Goal: Task Accomplishment & Management: Use online tool/utility

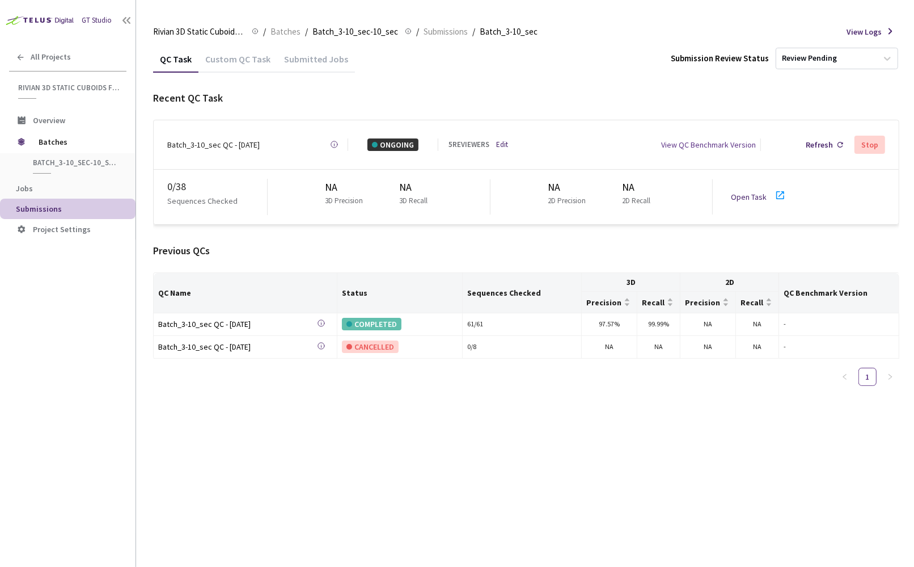
click at [870, 146] on div "Stop" at bounding box center [870, 144] width 17 height 9
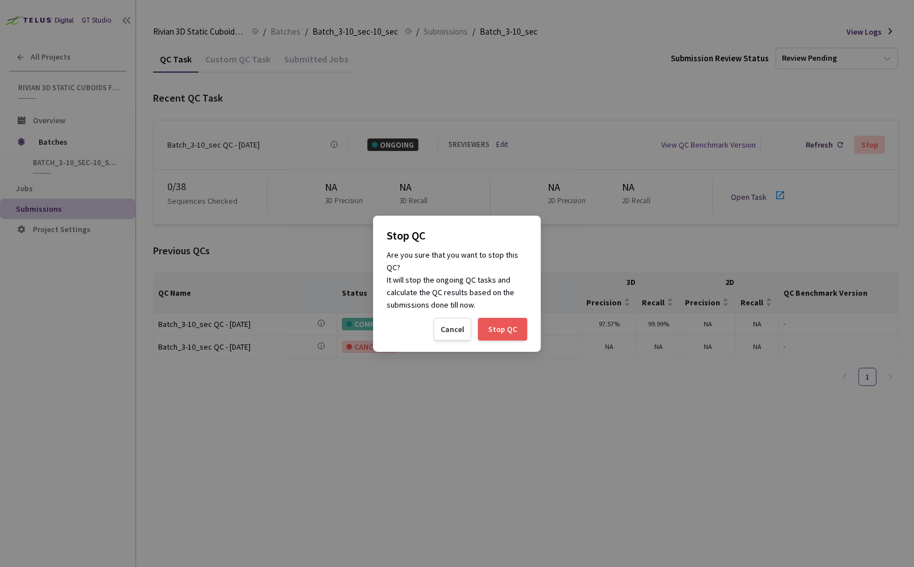
click at [509, 320] on div "Stop QC" at bounding box center [502, 329] width 49 height 23
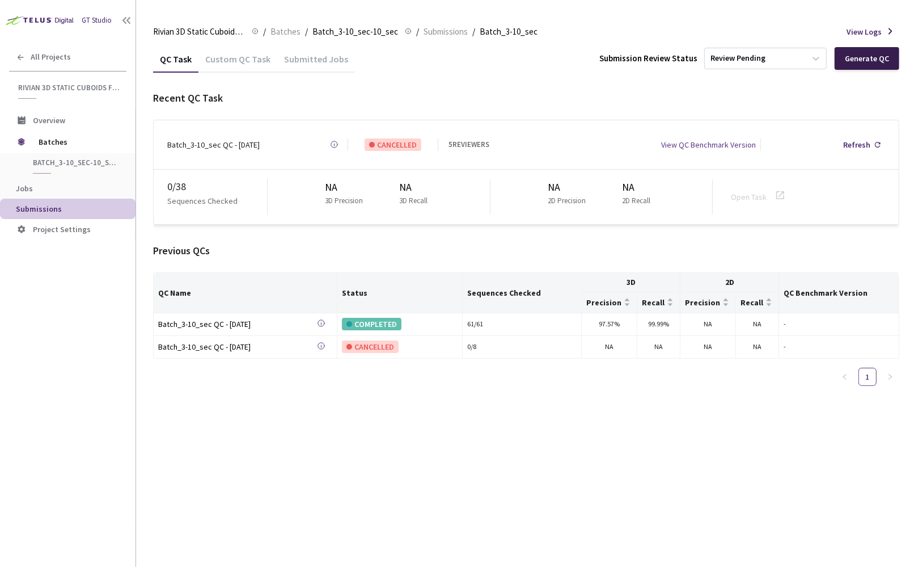
click at [879, 59] on div "Generate QC" at bounding box center [867, 58] width 44 height 9
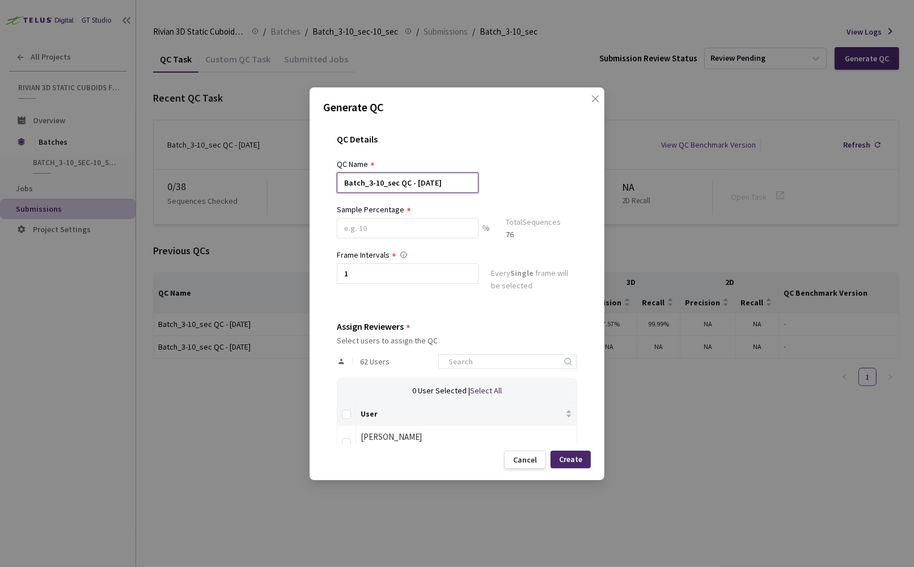
click at [382, 183] on input "Batch_3-10_sec QC - [DATE]" at bounding box center [408, 182] width 142 height 20
click at [408, 229] on input at bounding box center [408, 228] width 142 height 20
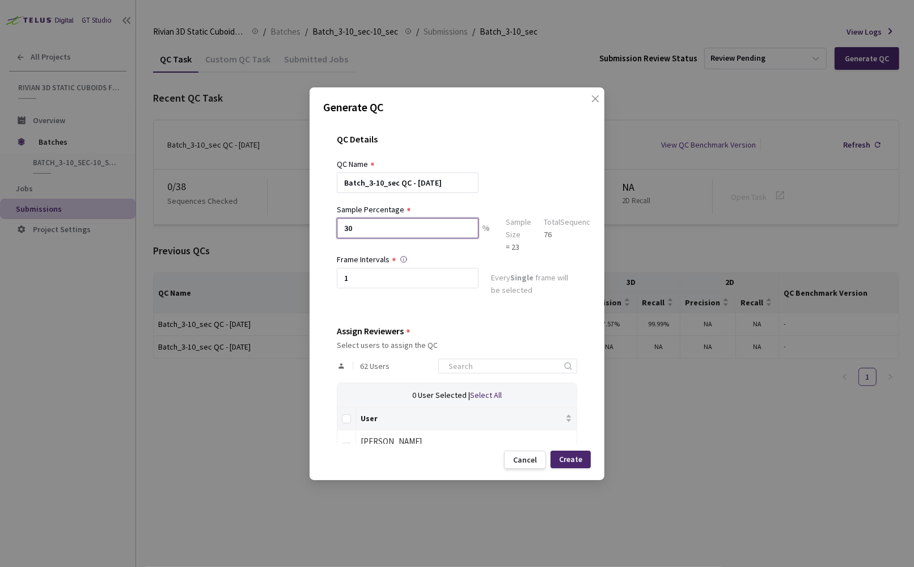
type input "30"
click at [450, 151] on div "QC Details" at bounding box center [457, 146] width 240 height 24
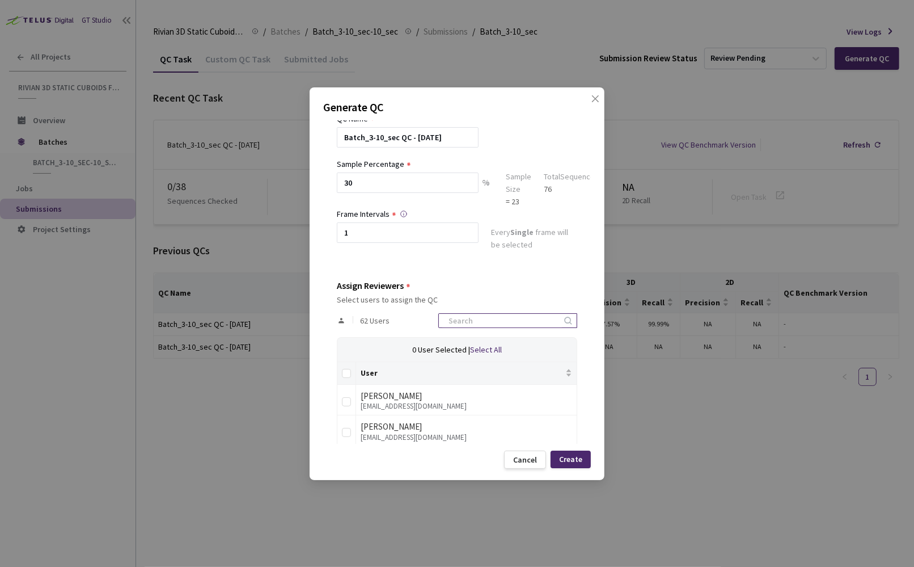
click at [487, 324] on input at bounding box center [502, 321] width 121 height 14
click at [347, 432] on input "checkbox" at bounding box center [346, 432] width 9 height 9
checkbox input "true"
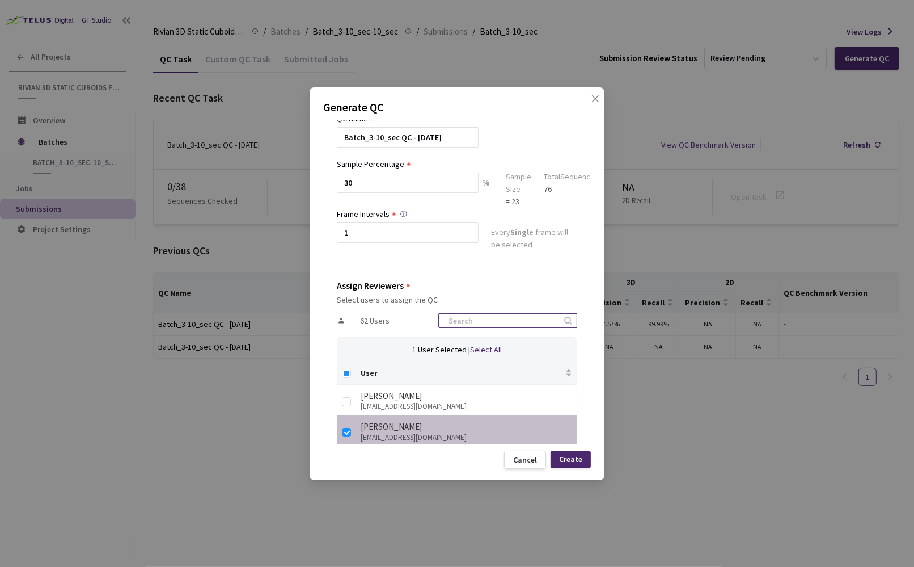
click at [489, 316] on input at bounding box center [502, 321] width 121 height 14
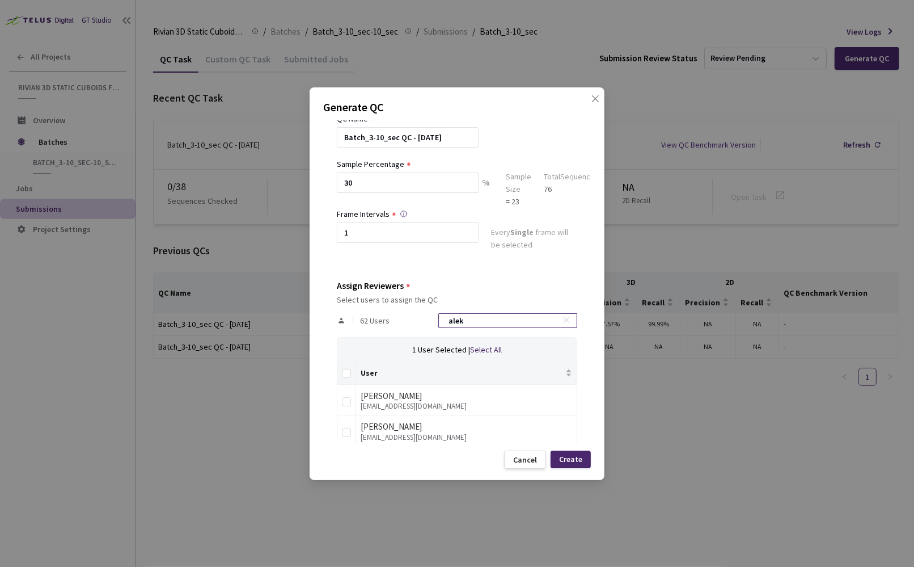
scroll to position [29, 0]
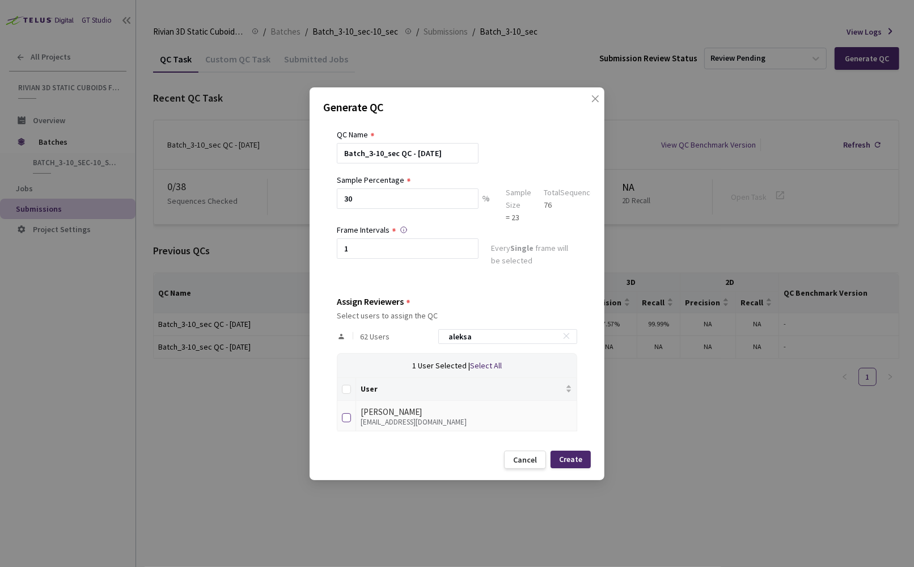
type input "aleksa"
click at [347, 413] on input "checkbox" at bounding box center [346, 417] width 9 height 9
checkbox input "true"
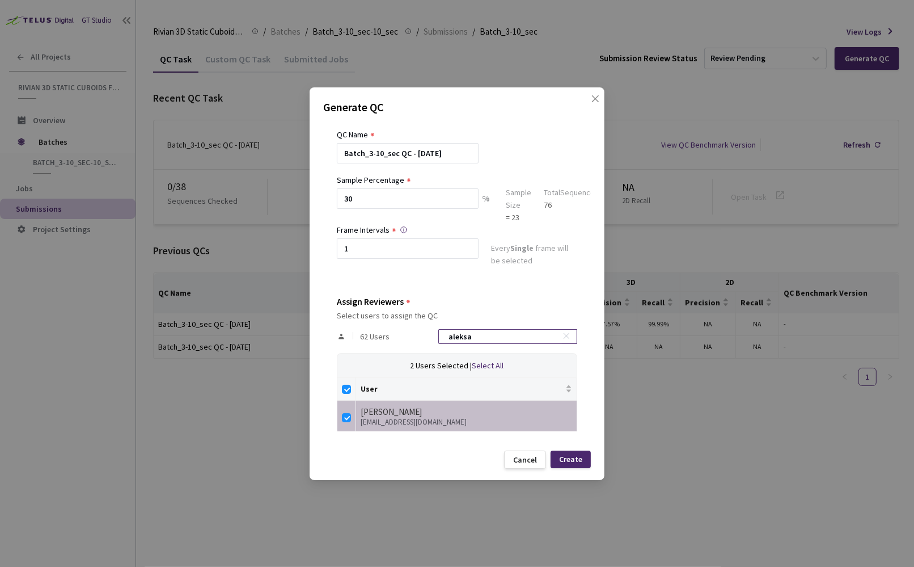
click at [484, 340] on input "aleksa" at bounding box center [502, 337] width 121 height 14
type input "a"
checkbox input "false"
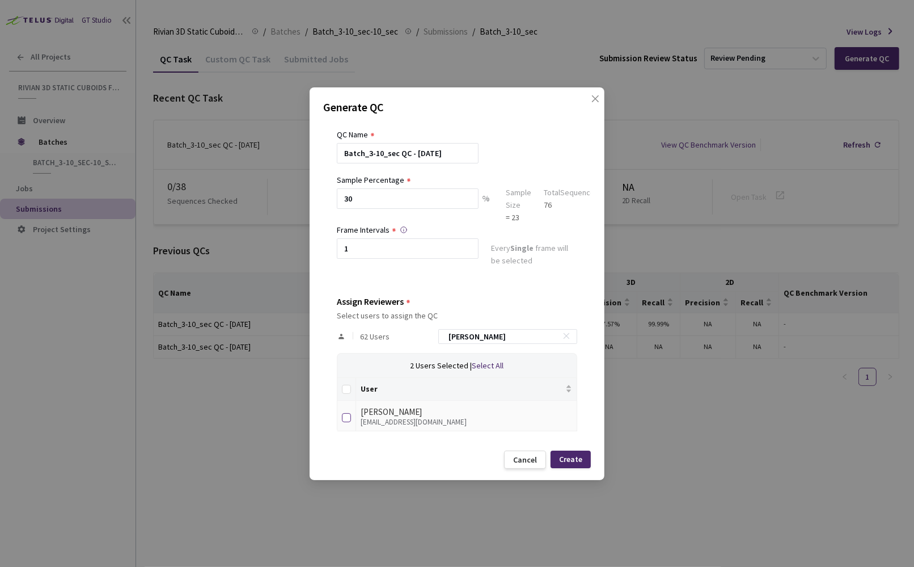
type input "anna"
click at [347, 414] on input "checkbox" at bounding box center [346, 417] width 9 height 9
checkbox input "true"
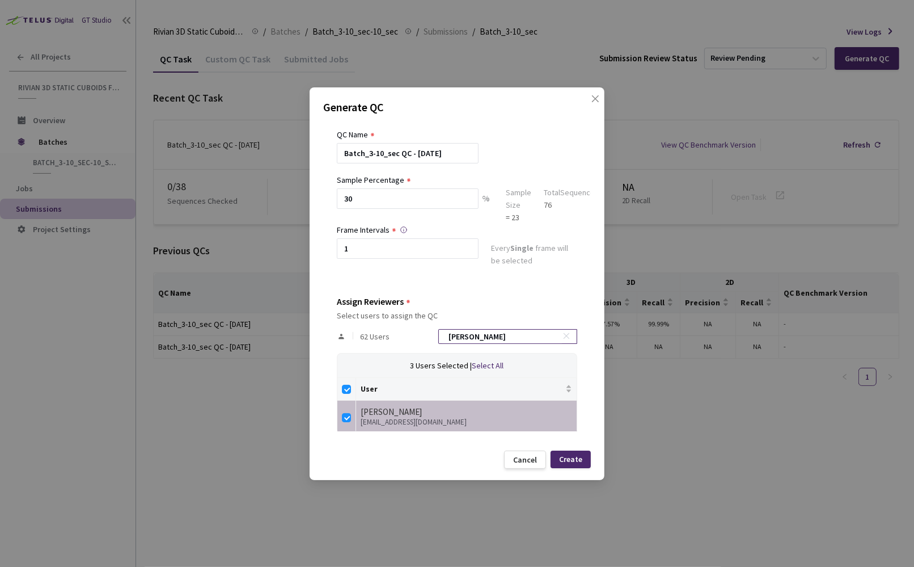
click at [500, 336] on input "anna" at bounding box center [502, 337] width 121 height 14
checkbox input "false"
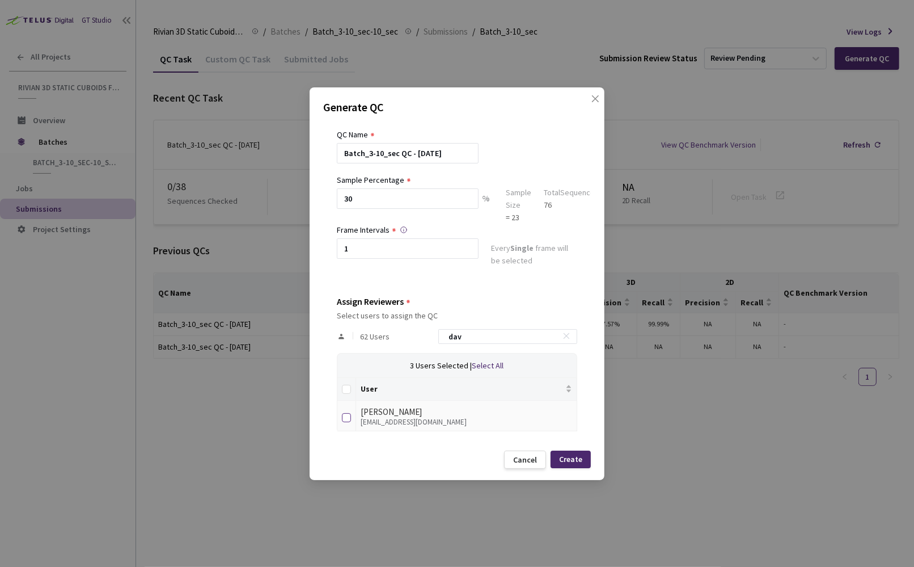
type input "dav"
click at [344, 415] on input "checkbox" at bounding box center [346, 417] width 9 height 9
checkbox input "true"
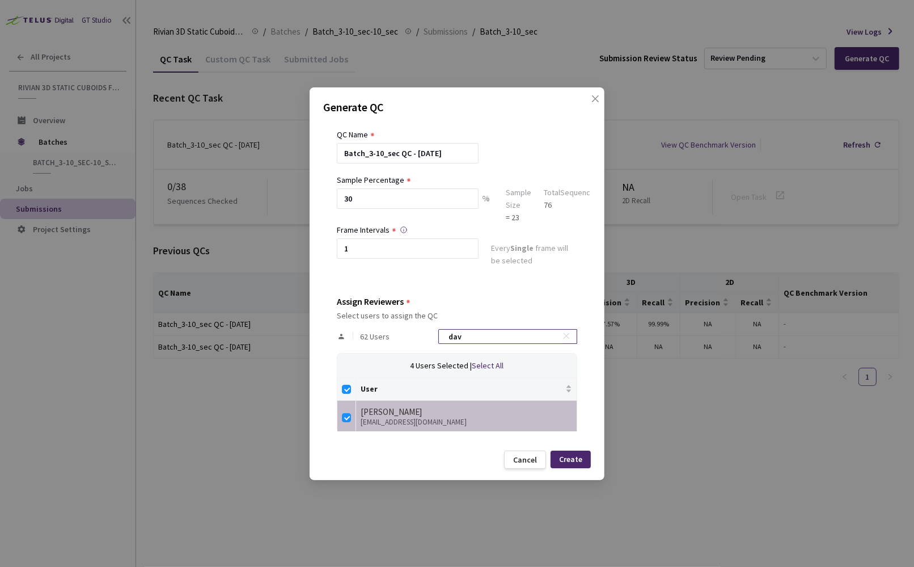
click at [513, 330] on input "dav" at bounding box center [502, 337] width 121 height 14
checkbox input "false"
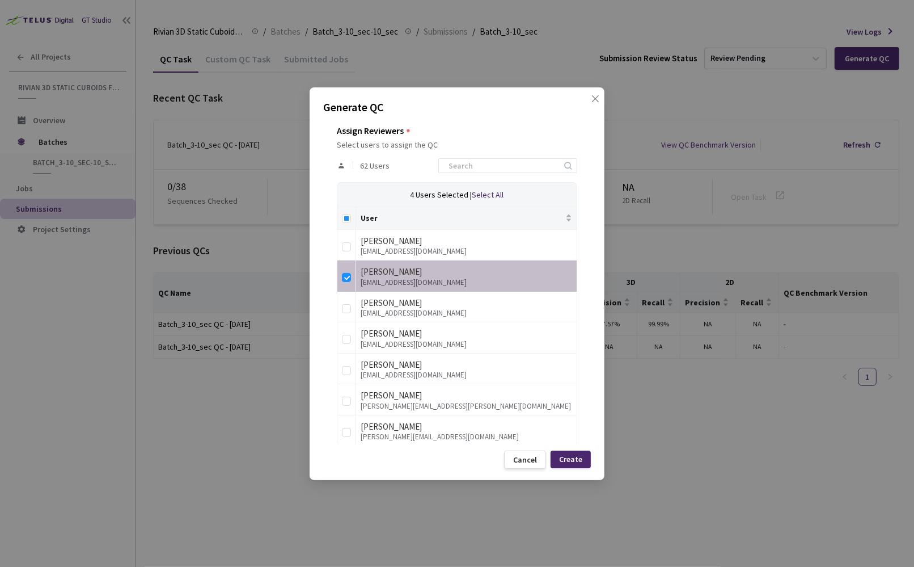
scroll to position [205, 0]
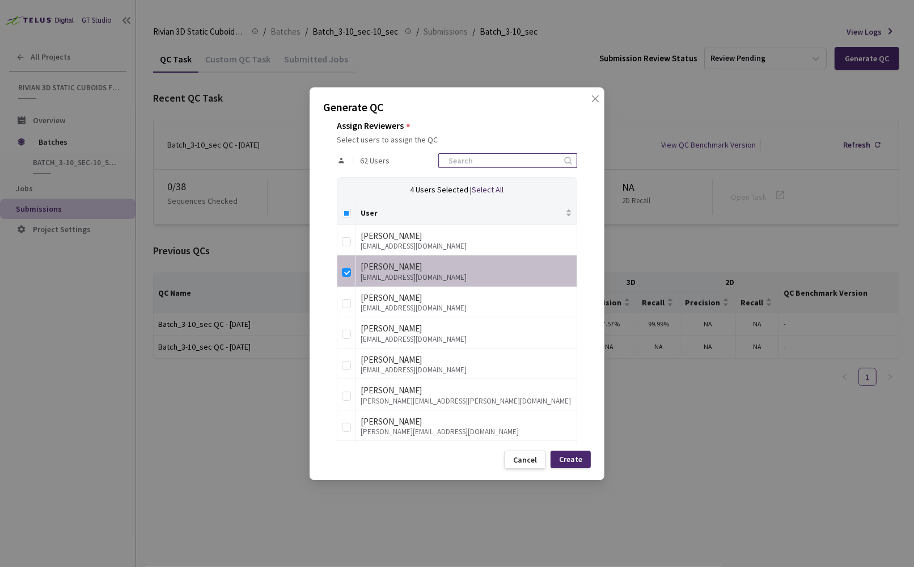
click at [506, 163] on input at bounding box center [502, 161] width 121 height 14
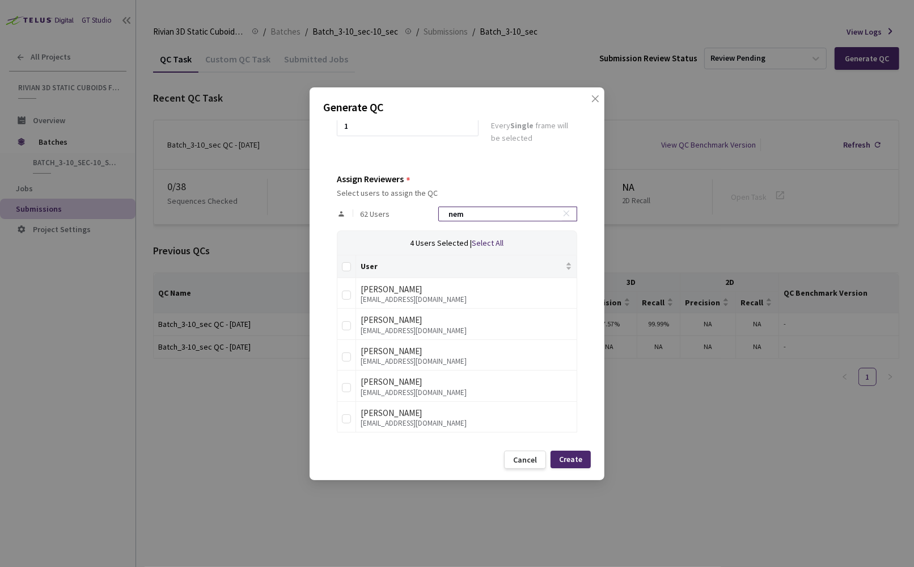
scroll to position [60, 0]
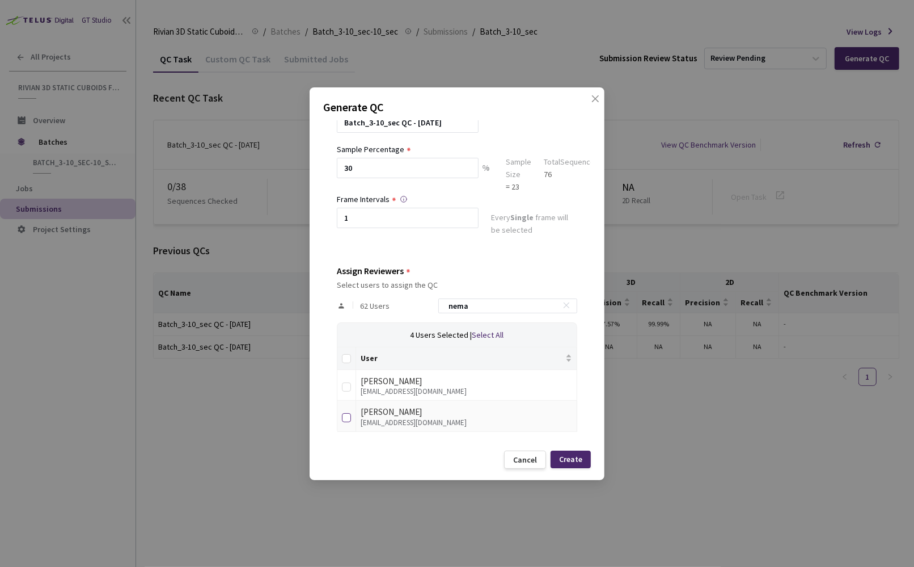
type input "nema"
click at [345, 417] on input "checkbox" at bounding box center [346, 417] width 9 height 9
checkbox input "true"
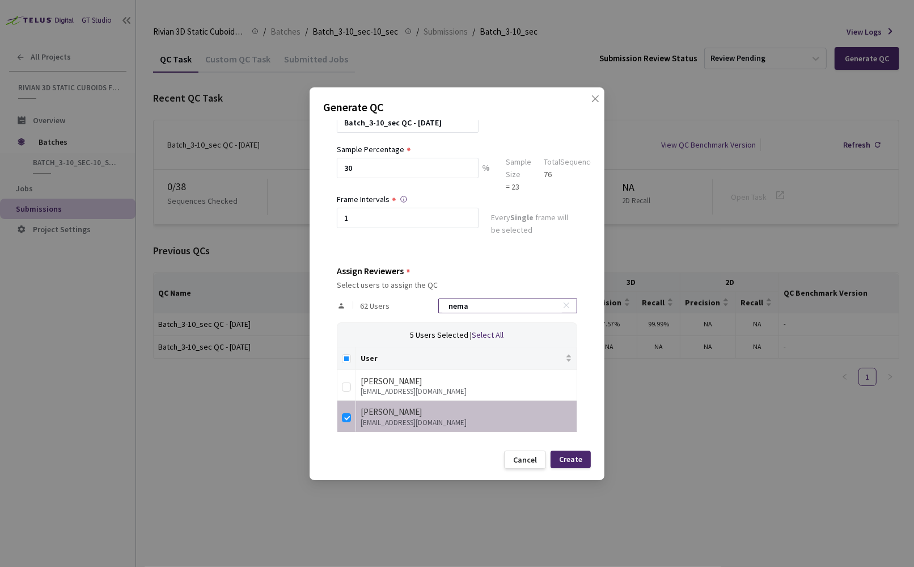
click at [495, 304] on input "nema" at bounding box center [502, 306] width 121 height 14
type input "anna"
checkbox input "true"
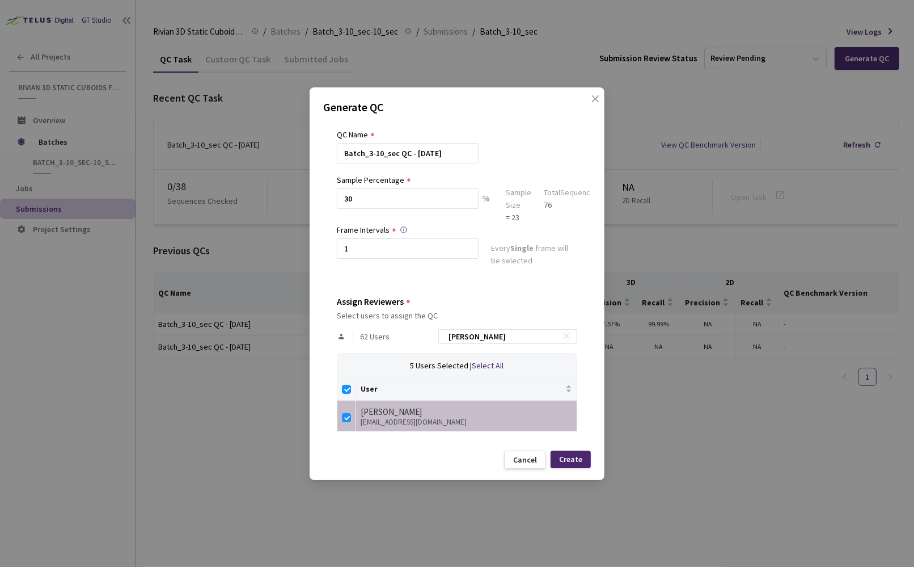
checkbox input "false"
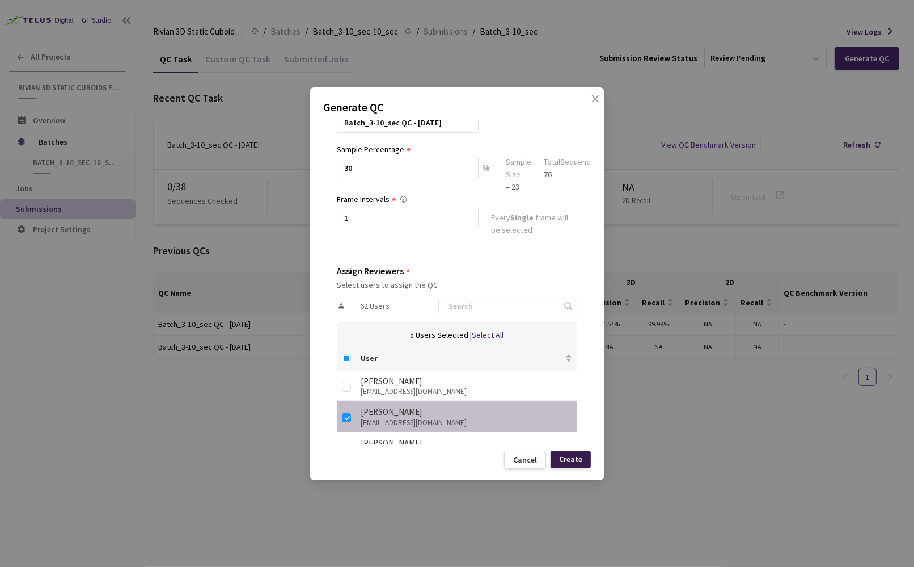
click at [568, 463] on div "Create" at bounding box center [570, 458] width 23 height 9
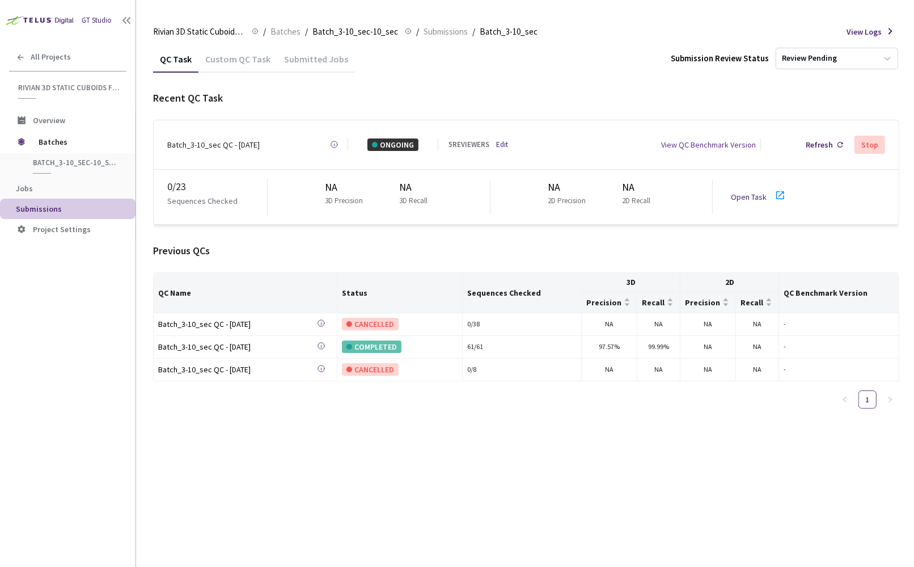
drag, startPoint x: 162, startPoint y: 143, endPoint x: 284, endPoint y: 142, distance: 122.0
click at [284, 142] on div "Batch_3-10_sec QC - [DATE] Created at [DATE] at 10:39 AM PDT Created by [PERSON…" at bounding box center [526, 144] width 745 height 49
copy div "Batch_3-10_sec QC - [DATE]"
click at [230, 439] on div "QC Task Custom QC Task Submitted Jobs Submission Review Status Review Pending R…" at bounding box center [526, 305] width 746 height 521
click at [232, 142] on div "Batch_3-10_sec QC - 13 Aug, 2025" at bounding box center [213, 144] width 92 height 12
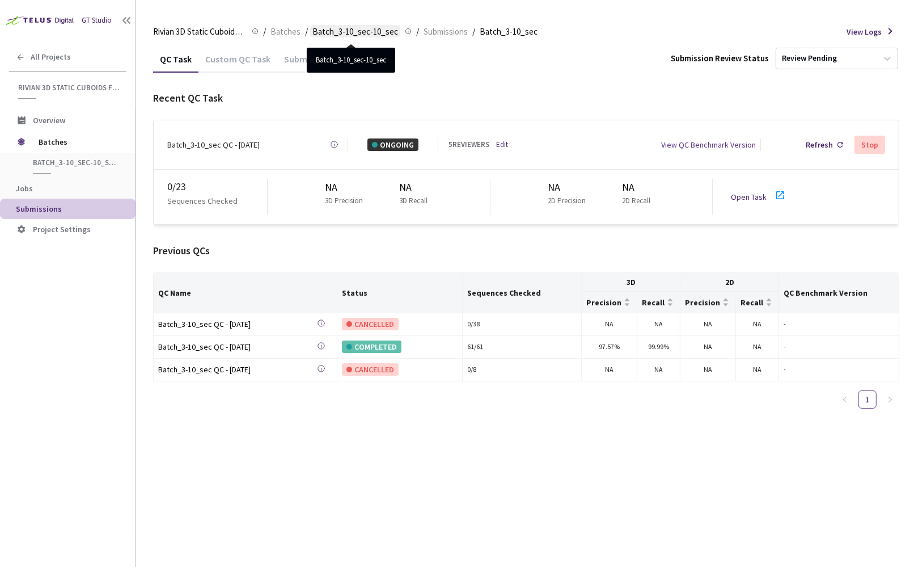
click at [365, 29] on span "Batch_3-10_sec-10_sec" at bounding box center [356, 32] width 86 height 14
click at [385, 29] on span "Batch_3-10_sec-10_sec" at bounding box center [356, 32] width 86 height 14
click at [335, 33] on span "Batch_3-10_sec-10_sec" at bounding box center [356, 32] width 86 height 14
click at [287, 26] on span "Batches" at bounding box center [286, 32] width 30 height 14
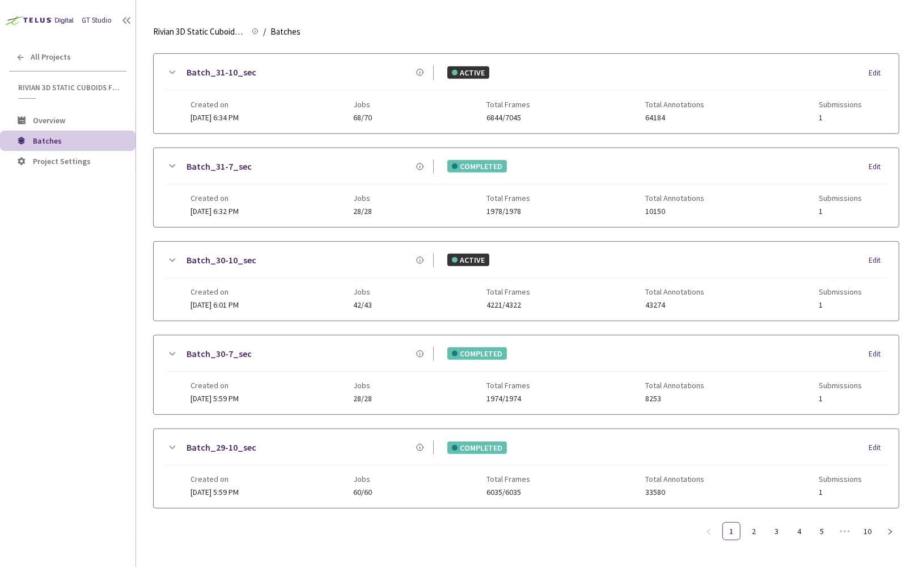
scroll to position [581, 0]
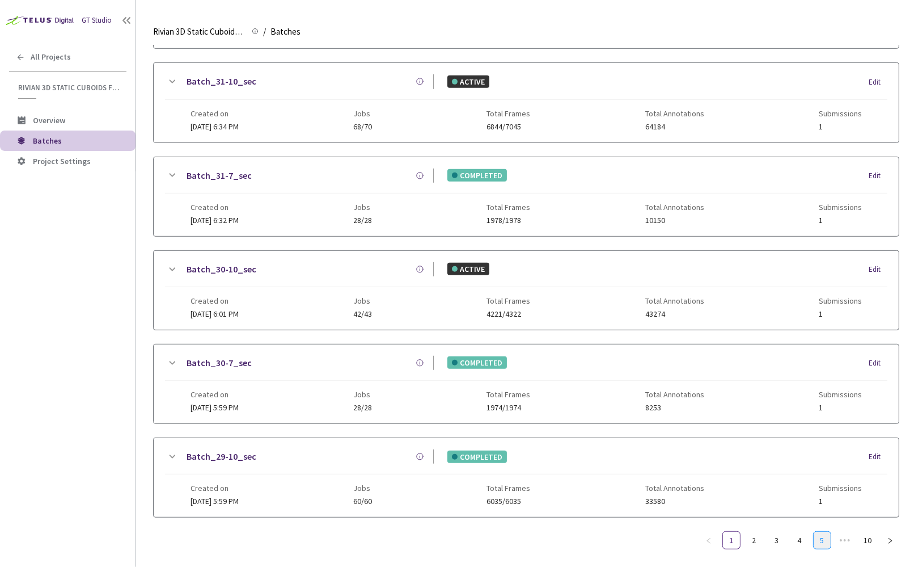
click at [822, 531] on link "5" at bounding box center [822, 539] width 17 height 17
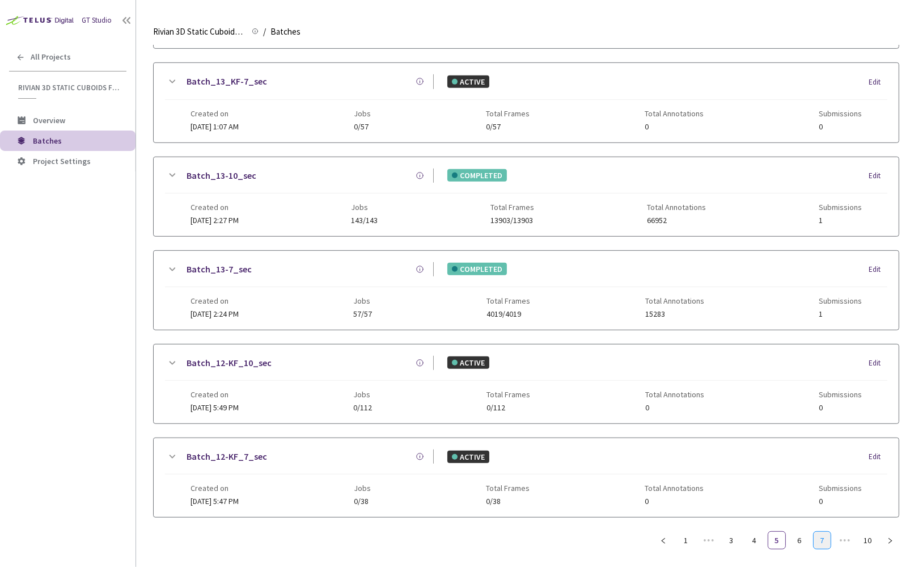
click at [818, 534] on link "7" at bounding box center [822, 539] width 17 height 17
click at [828, 532] on link "8" at bounding box center [822, 539] width 17 height 17
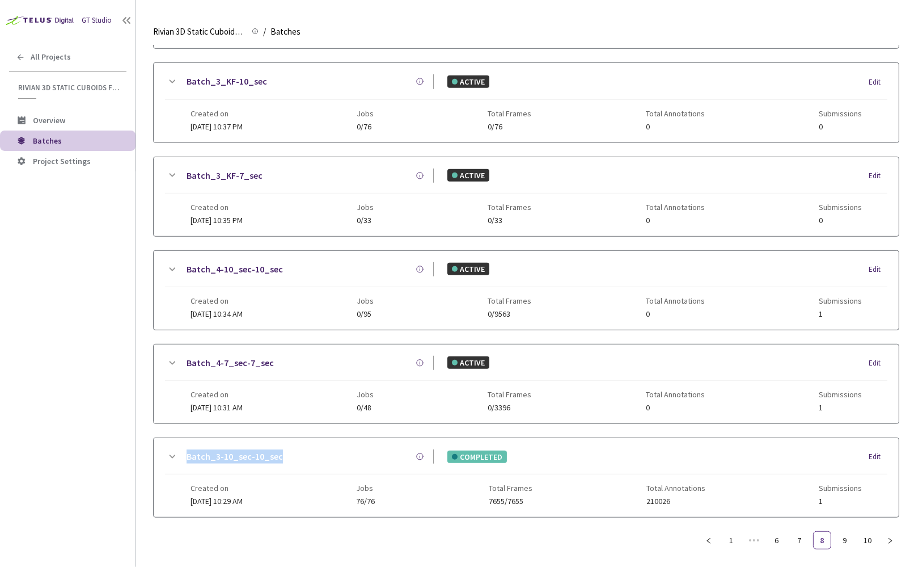
drag, startPoint x: 283, startPoint y: 446, endPoint x: 188, endPoint y: 446, distance: 95.3
click at [183, 449] on div "Batch_3-10_sec-10_sec" at bounding box center [306, 456] width 255 height 14
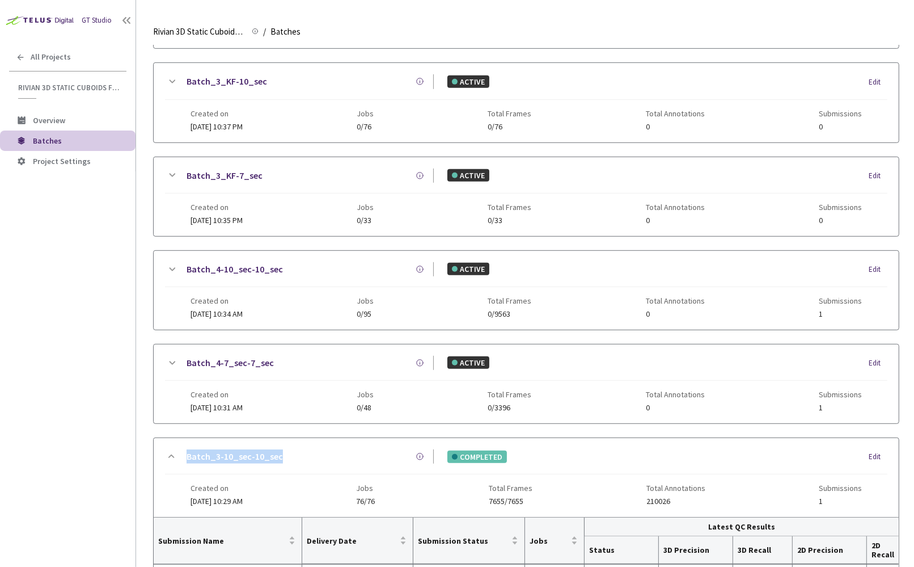
click at [218, 449] on link "Batch_3-10_sec-10_sec" at bounding box center [235, 456] width 96 height 14
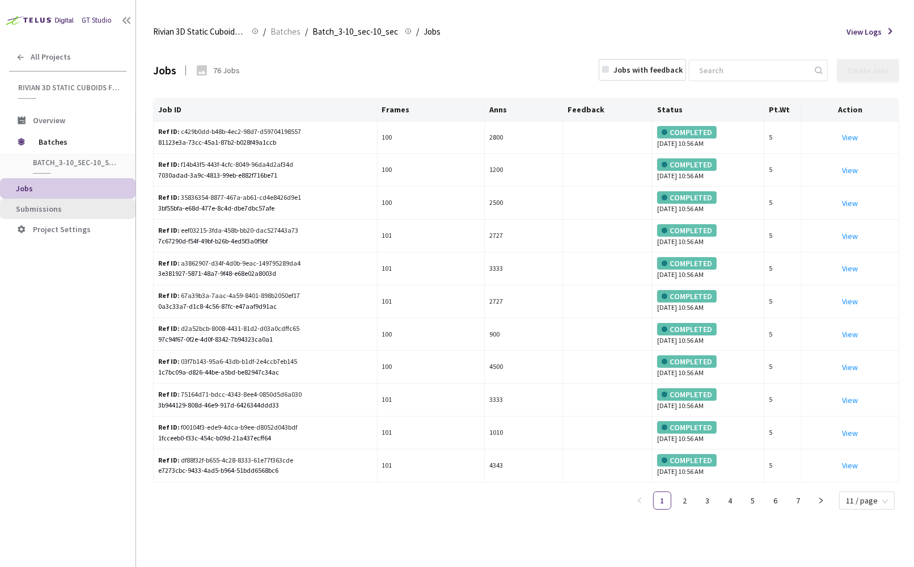
click at [95, 204] on span "Submissions" at bounding box center [71, 209] width 111 height 10
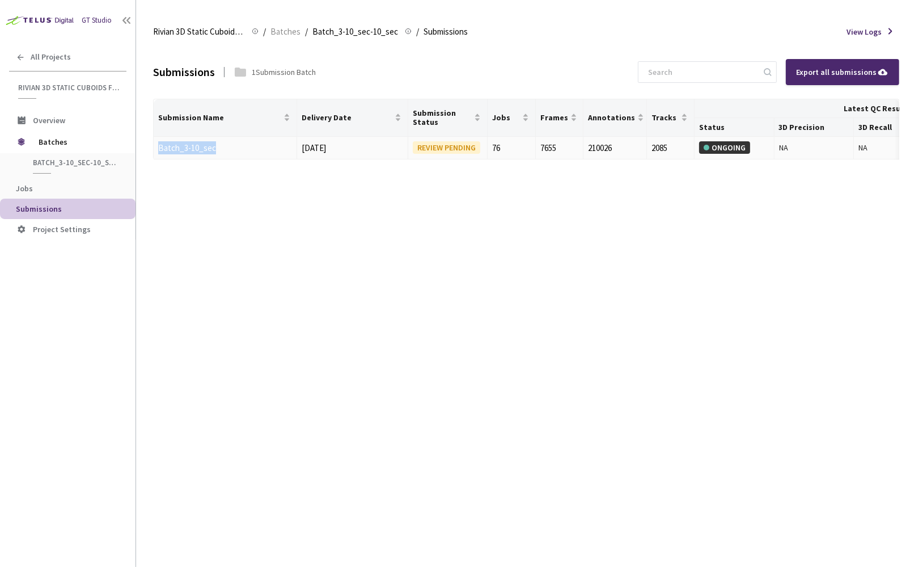
drag, startPoint x: 230, startPoint y: 147, endPoint x: 153, endPoint y: 142, distance: 76.8
click at [154, 142] on td "Batch_3-10_sec" at bounding box center [225, 148] width 143 height 23
copy table "Batch_3-10_sec"
click at [185, 151] on link "Batch_3-10_sec" at bounding box center [187, 147] width 58 height 11
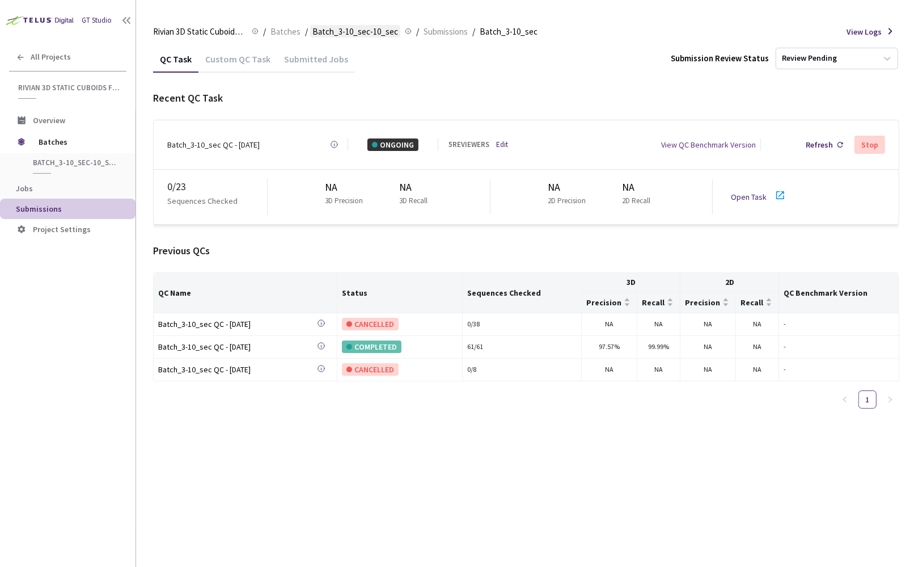
click at [355, 37] on span "Batch_3-10_sec-10_sec" at bounding box center [356, 32] width 86 height 14
click at [356, 20] on div "Rivian 3D Static Cuboids fixed[2024-25] Rivian 3D Static Cuboids fixed[2024-25]…" at bounding box center [526, 31] width 746 height 27
click at [353, 38] on div "Rivian 3D Static Cuboids fixed[2024-25] Rivian 3D Static Cuboids fixed[2024-25]…" at bounding box center [526, 31] width 746 height 27
click at [355, 31] on span "Batch_3-10_sec-10_sec" at bounding box center [356, 32] width 86 height 14
click at [361, 31] on span "Batch_3-10_sec-10_sec" at bounding box center [356, 32] width 86 height 14
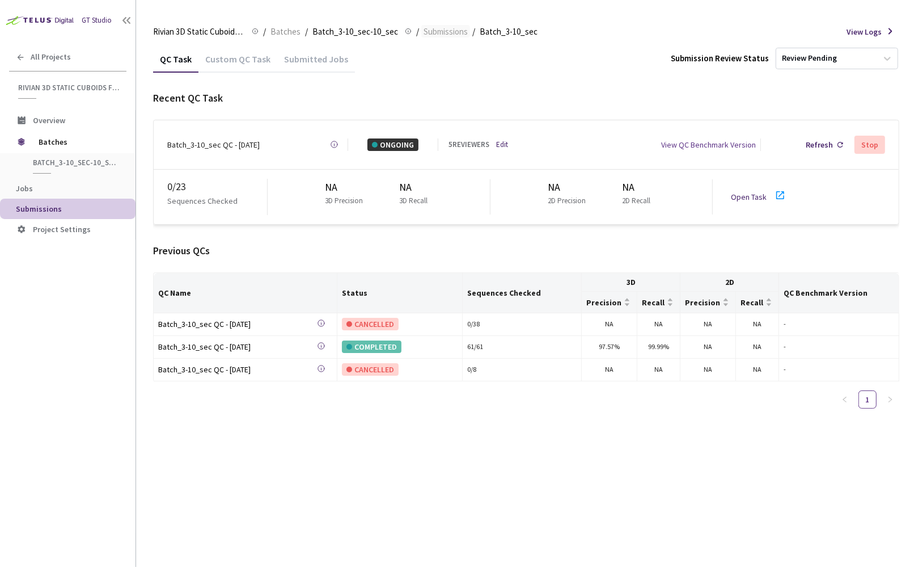
click at [432, 36] on span "Submissions" at bounding box center [446, 32] width 44 height 14
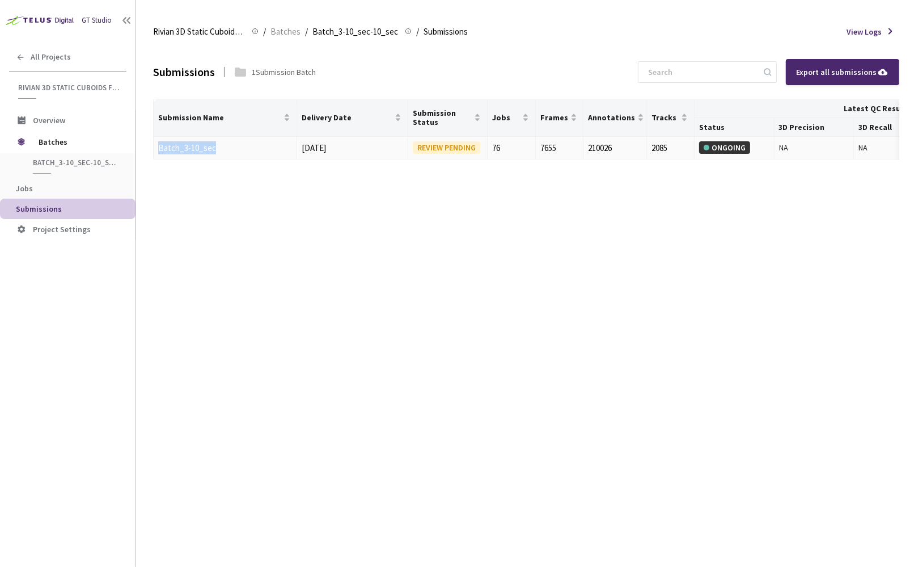
drag, startPoint x: 178, startPoint y: 149, endPoint x: 156, endPoint y: 150, distance: 21.6
click at [154, 148] on td "Batch_3-10_sec" at bounding box center [225, 148] width 143 height 23
copy link "Batch_3-10_sec"
click at [651, 329] on div "Submissions 1 Submission Batch Export all submissions Submission Name Delivery …" at bounding box center [526, 305] width 746 height 521
click at [580, 339] on div "Submissions 1 Submission Batch Export all submissions Submission Name Delivery …" at bounding box center [526, 305] width 746 height 521
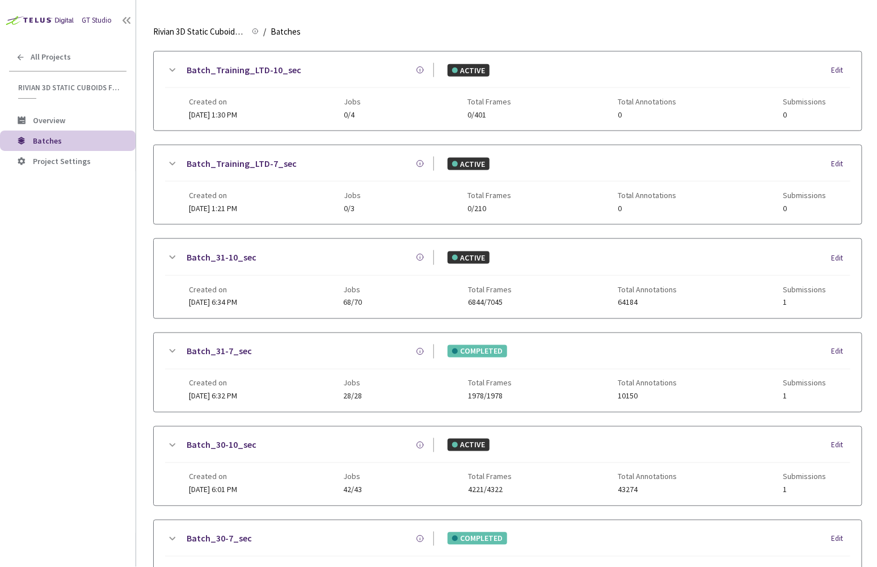
scroll to position [358, 0]
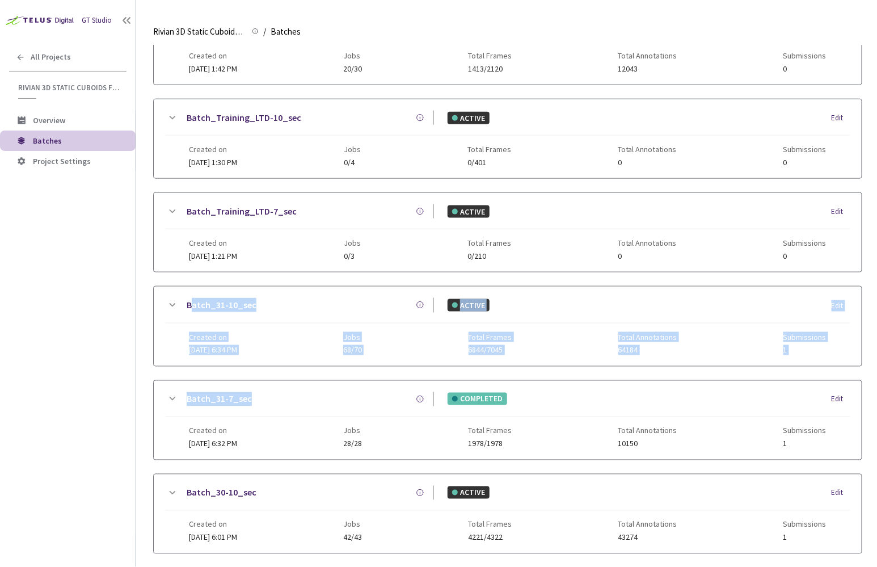
drag, startPoint x: 251, startPoint y: 406, endPoint x: 188, endPoint y: 294, distance: 129.0
click at [188, 294] on div "Batch_33-10_sec ACTIVE Edit Created on [DATE] 5:02 PM Jobs 0/54 Total Frames 0/…" at bounding box center [507, 232] width 709 height 1017
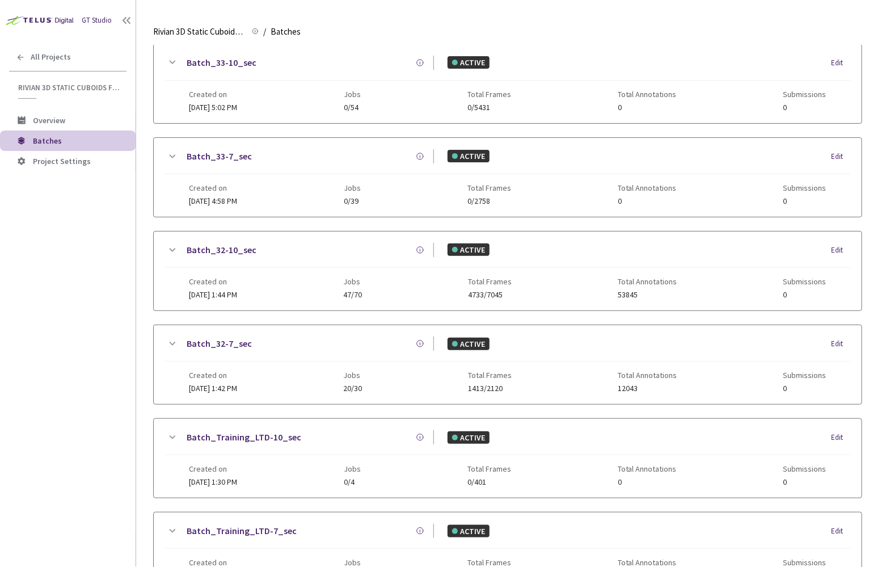
scroll to position [0, 0]
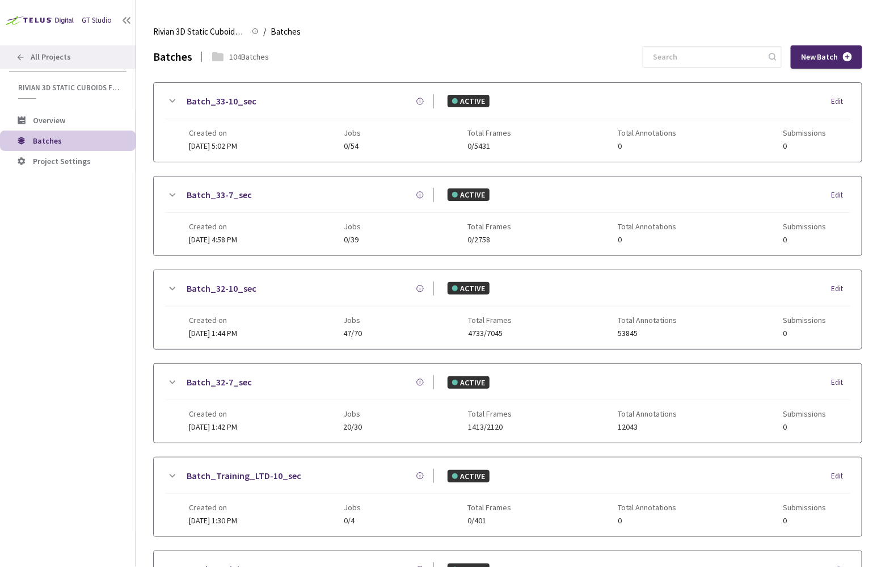
click at [53, 66] on div "All Projects" at bounding box center [68, 56] width 136 height 23
